Goal: Use online tool/utility: Use online tool/utility

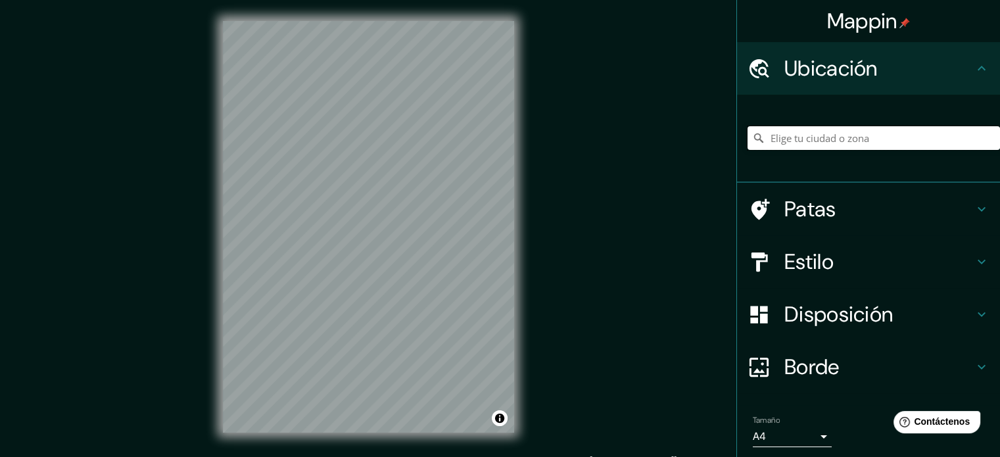
click at [764, 137] on input "Elige tu ciudad o zona" at bounding box center [874, 138] width 252 height 24
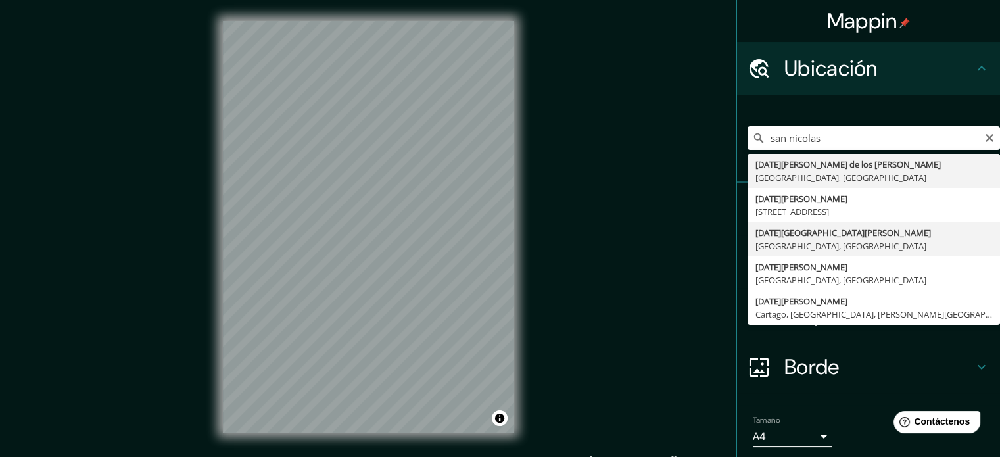
type input "[DATE][GEOGRAPHIC_DATA][PERSON_NAME], [GEOGRAPHIC_DATA], [GEOGRAPHIC_DATA]"
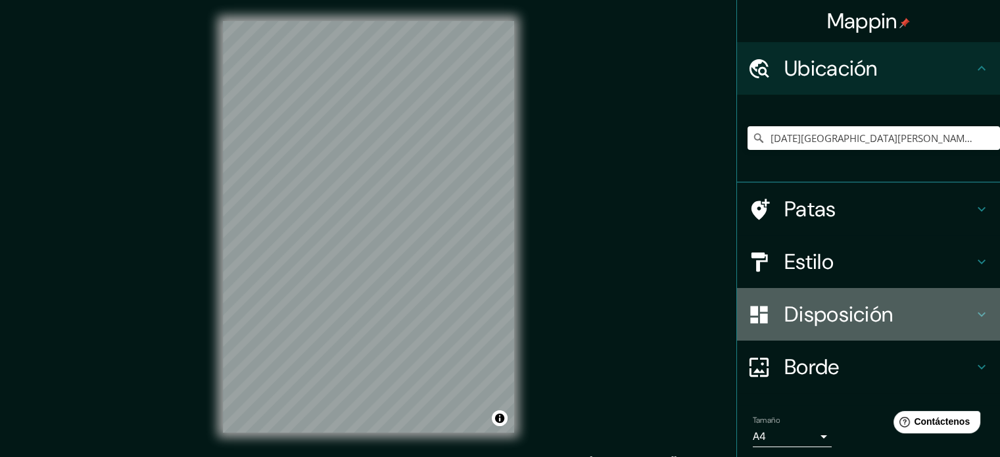
click at [821, 308] on font "Disposición" at bounding box center [838, 314] width 108 height 28
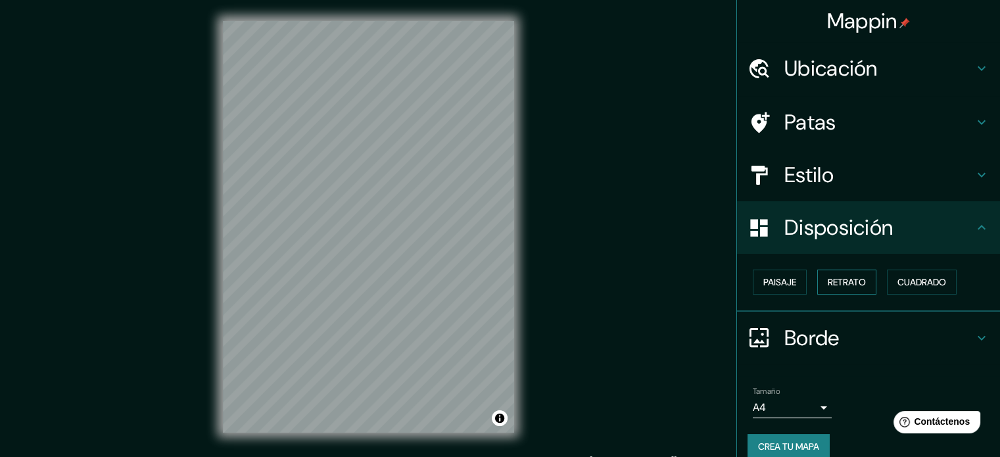
click at [858, 283] on font "Retrato" at bounding box center [847, 282] width 38 height 12
click at [909, 287] on font "Cuadrado" at bounding box center [922, 282] width 49 height 17
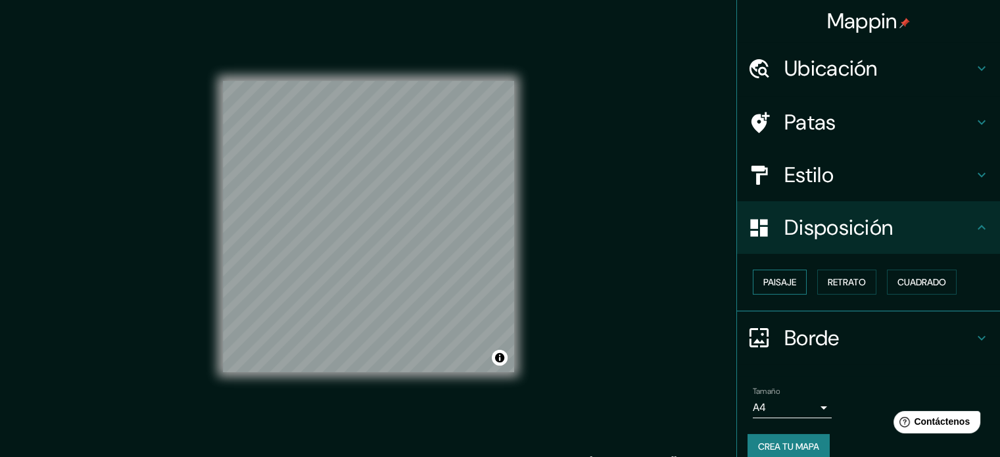
click at [768, 276] on font "Paisaje" at bounding box center [779, 282] width 33 height 12
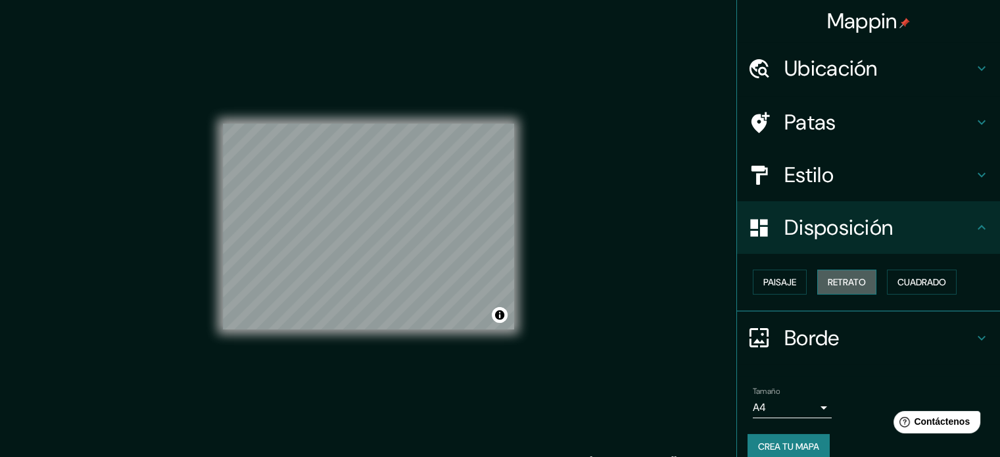
click at [836, 278] on font "Retrato" at bounding box center [847, 282] width 38 height 12
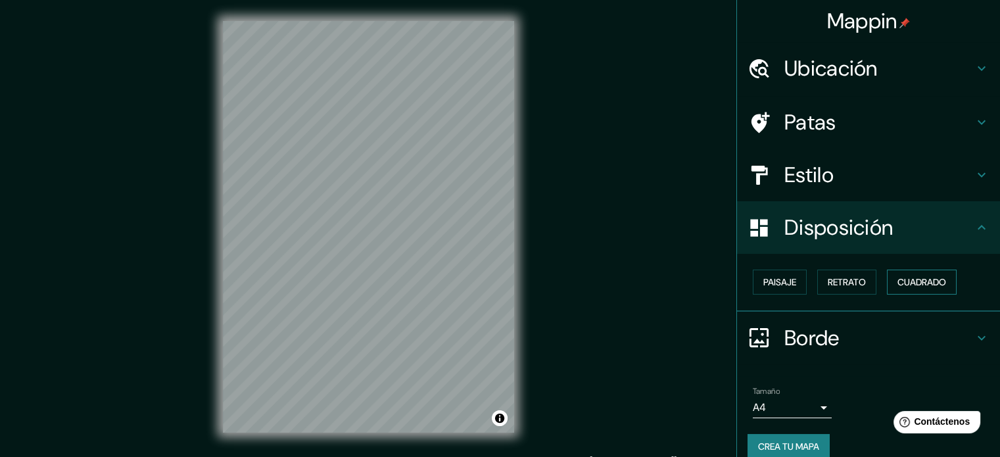
click at [887, 276] on button "Cuadrado" at bounding box center [922, 282] width 70 height 25
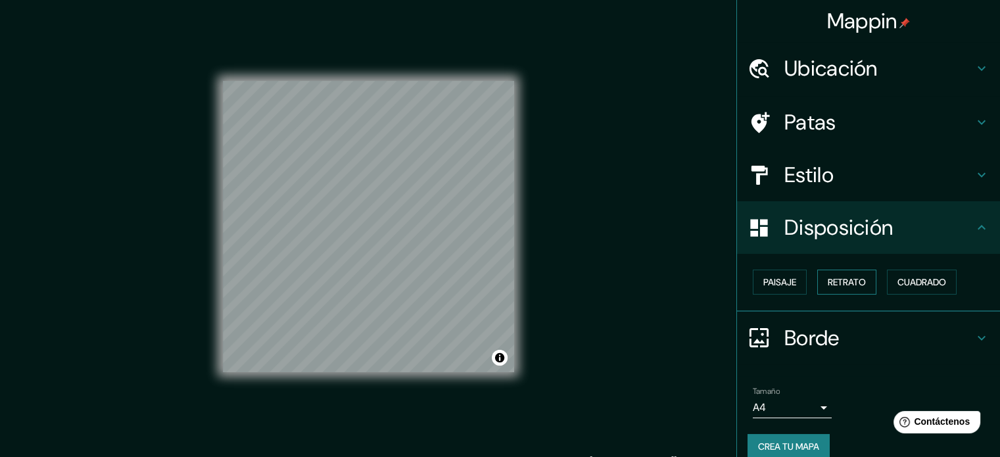
click at [836, 289] on font "Retrato" at bounding box center [847, 282] width 38 height 17
